Goal: Transaction & Acquisition: Obtain resource

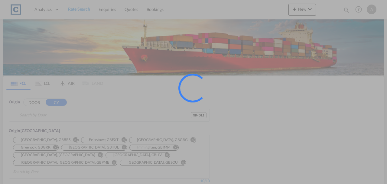
type input "GB-DL1, [GEOGRAPHIC_DATA]"
type input "Sohar, OMSOH"
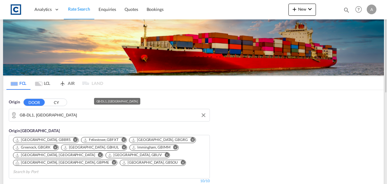
click at [72, 118] on input "GB-DL1, [GEOGRAPHIC_DATA]" at bounding box center [113, 114] width 187 height 9
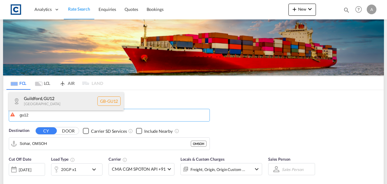
click at [64, 102] on div "[GEOGRAPHIC_DATA] , GU12 [GEOGRAPHIC_DATA] [GEOGRAPHIC_DATA]-GU12" at bounding box center [66, 101] width 115 height 18
type input "GB-GU12, [GEOGRAPHIC_DATA]"
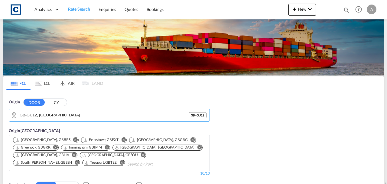
scroll to position [121, 0]
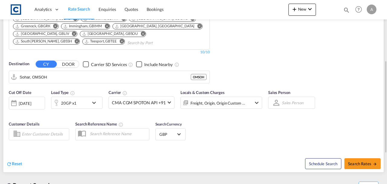
click at [53, 77] on input "Sohar, OMSOH" at bounding box center [105, 76] width 171 height 9
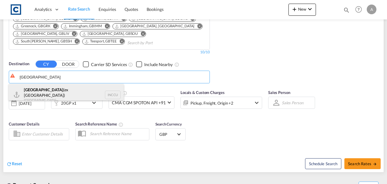
click at [45, 93] on div "[GEOGRAPHIC_DATA] (ex [GEOGRAPHIC_DATA]) [GEOGRAPHIC_DATA] INCCU" at bounding box center [66, 95] width 115 height 22
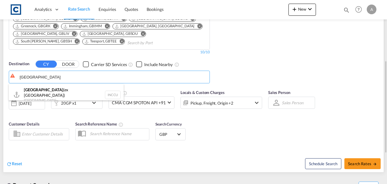
type input "[GEOGRAPHIC_DATA] (ex [GEOGRAPHIC_DATA]), INCCU"
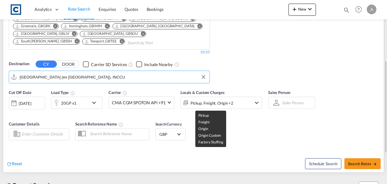
click at [240, 105] on div "Pickup, Freight, Origin +2" at bounding box center [213, 103] width 65 height 12
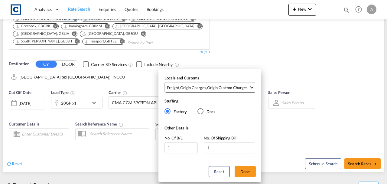
click at [232, 86] on div "Origin Custom Charges" at bounding box center [227, 87] width 41 height 5
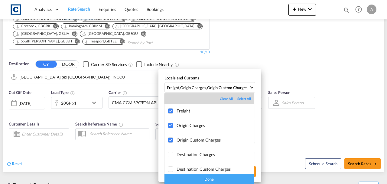
click at [215, 180] on div "Done" at bounding box center [209, 178] width 89 height 11
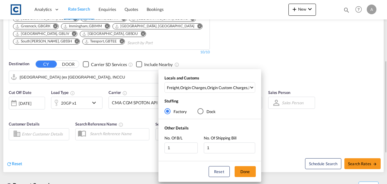
drag, startPoint x: 249, startPoint y: 172, endPoint x: 251, endPoint y: 166, distance: 7.0
click at [249, 169] on button "Done" at bounding box center [245, 171] width 21 height 11
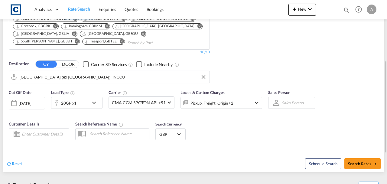
click at [268, 135] on div "Cut Off Date [DATE] [DATE] Load Type 20GP x1 Carrier CMA CGM SPOTON API +91 Onl…" at bounding box center [193, 115] width 381 height 59
click at [368, 163] on span "Search Rates" at bounding box center [362, 163] width 29 height 5
type input "GU12 to INCCU / [DATE]"
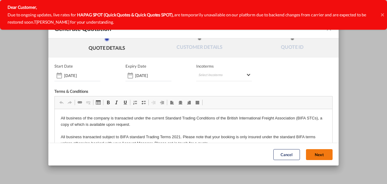
click at [320, 156] on button "Next" at bounding box center [319, 154] width 27 height 11
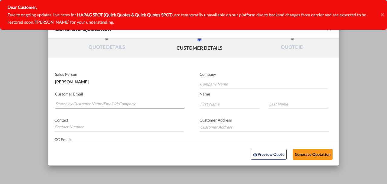
drag, startPoint x: 111, startPoint y: 103, endPoint x: 110, endPoint y: 101, distance: 3.1
click at [111, 103] on input "Search by Customer Name/Email Id/Company" at bounding box center [119, 103] width 129 height 9
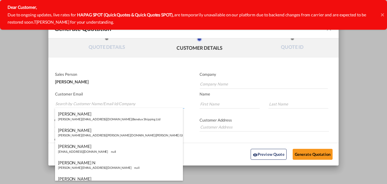
paste input "[PERSON_NAME][EMAIL_ADDRESS][PERSON_NAME][DOMAIN_NAME]"
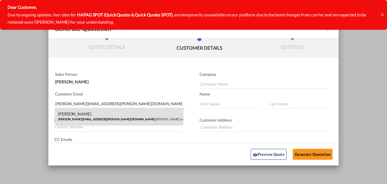
type input "[PERSON_NAME][EMAIL_ADDRESS][PERSON_NAME][DOMAIN_NAME]"
click at [114, 112] on div "[PERSON_NAME] [PERSON_NAME][EMAIL_ADDRESS][PERSON_NAME][DOMAIN_NAME] | [PERSON_…" at bounding box center [119, 116] width 128 height 16
type input "[PERSON_NAME] Logisitcs"
type input "[PERSON_NAME]"
type input "Locarno"
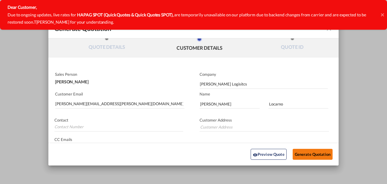
click at [308, 152] on button "Generate Quotation" at bounding box center [313, 154] width 40 height 11
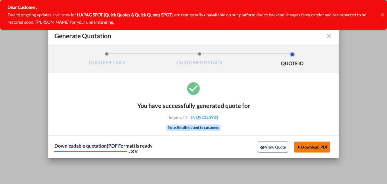
click at [318, 148] on button "Download PDF" at bounding box center [312, 146] width 36 height 11
